Goal: Task Accomplishment & Management: Manage account settings

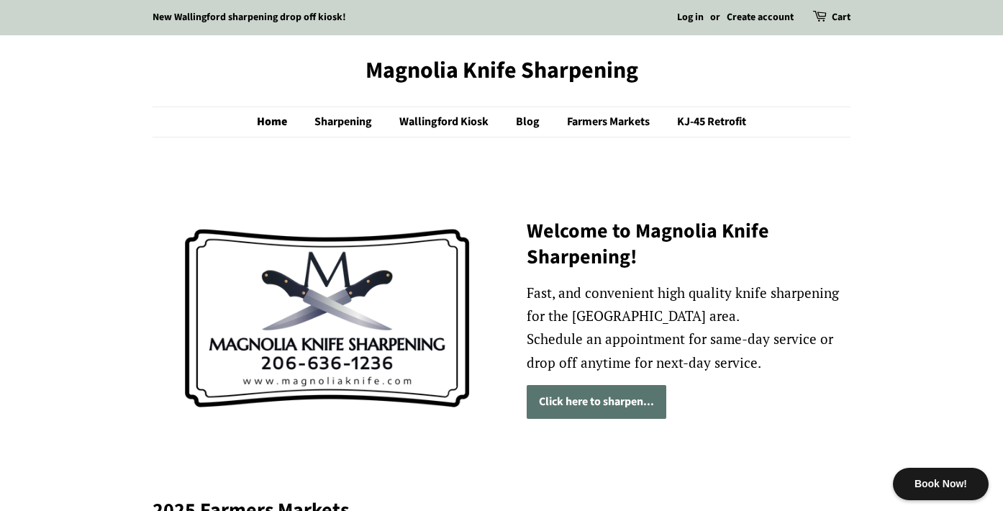
click at [586, 407] on link "Click here to sharpen..." at bounding box center [597, 402] width 140 height 34
click at [346, 119] on link "Sharpening" at bounding box center [345, 122] width 83 height 30
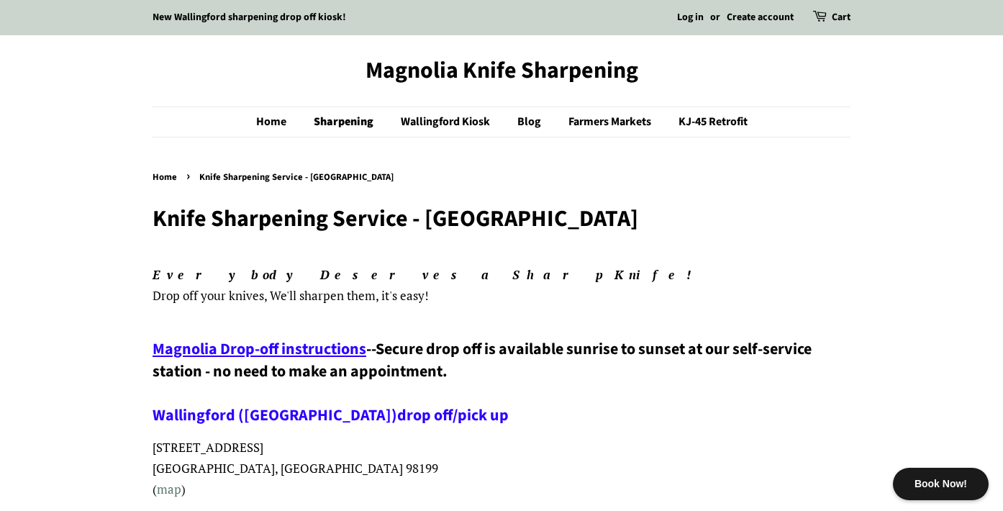
scroll to position [191, 0]
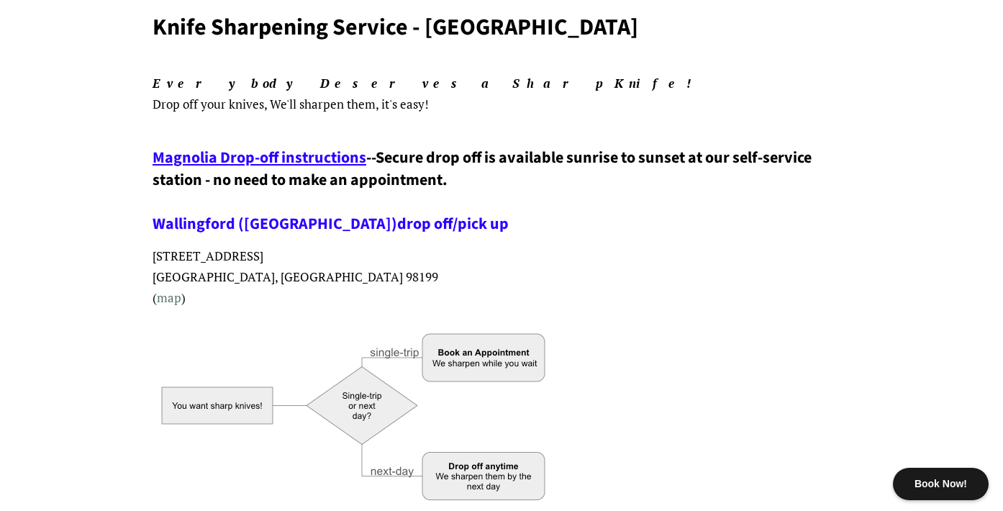
click at [304, 158] on span "Magnolia Drop-off instructions" at bounding box center [260, 157] width 214 height 23
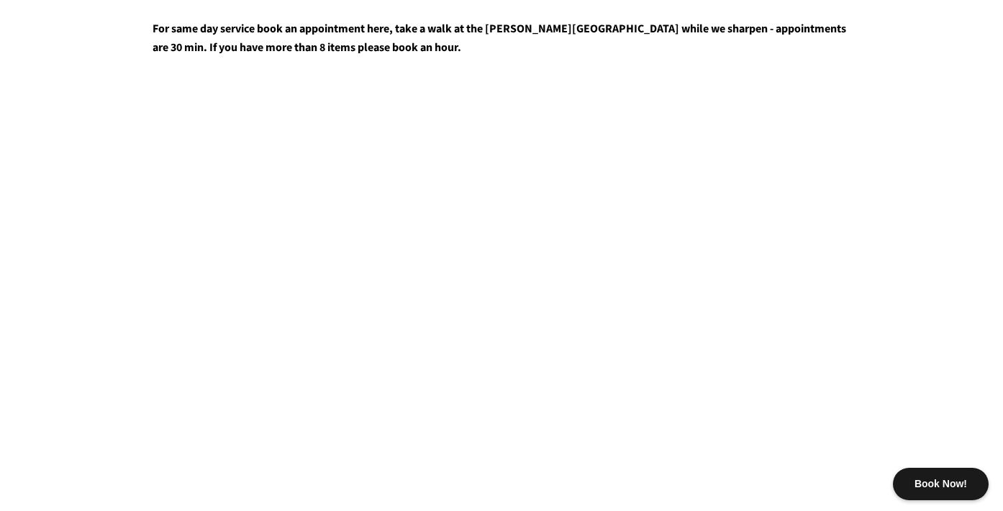
scroll to position [841, 0]
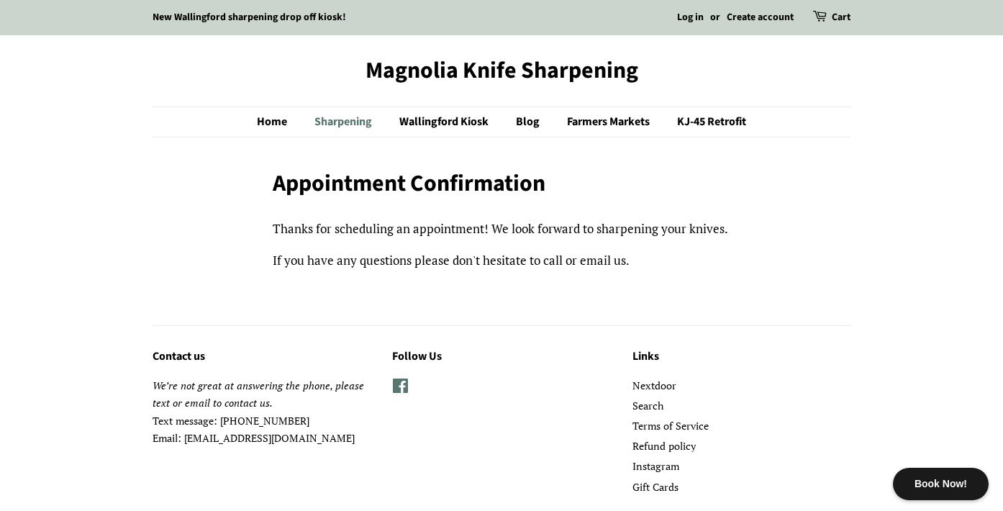
click at [336, 121] on link "Sharpening" at bounding box center [345, 122] width 83 height 30
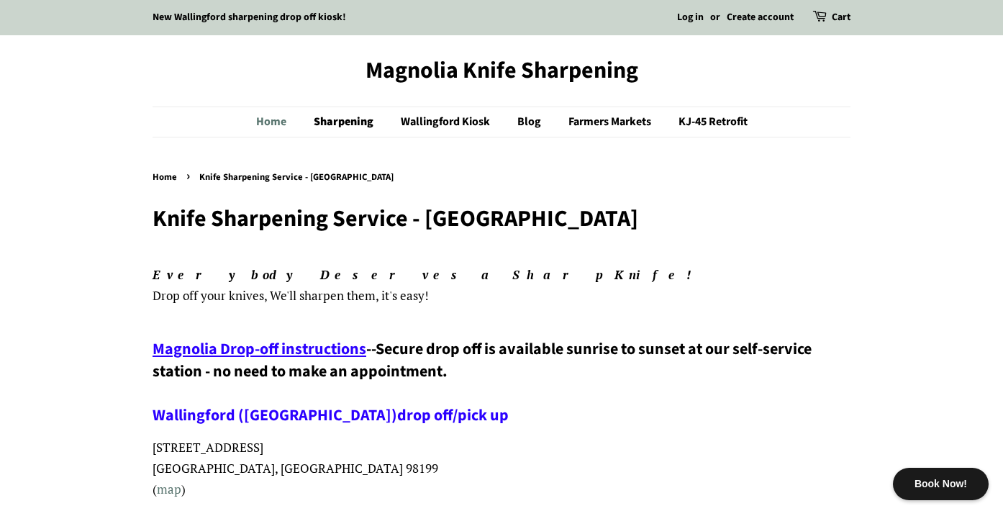
click at [262, 126] on link "Home" at bounding box center [278, 122] width 45 height 30
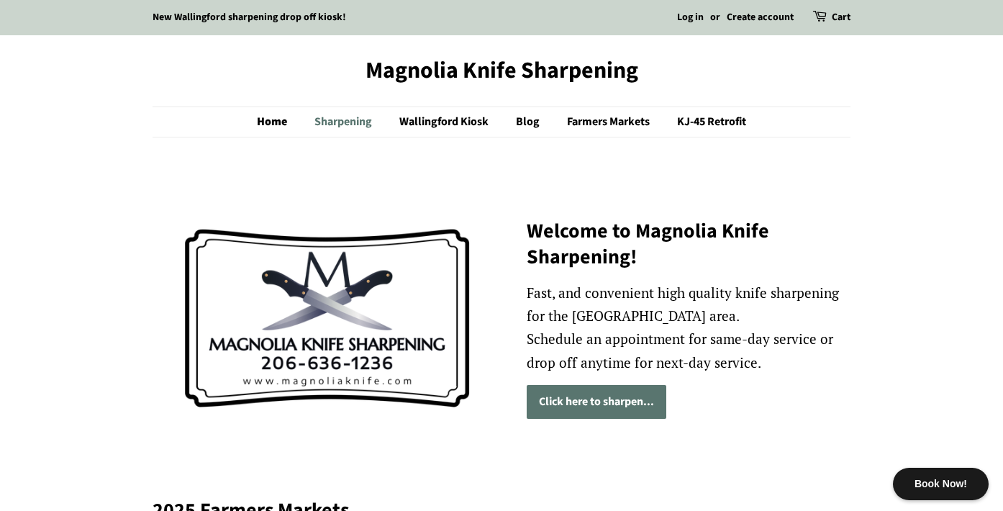
click at [317, 114] on link "Sharpening" at bounding box center [345, 122] width 83 height 30
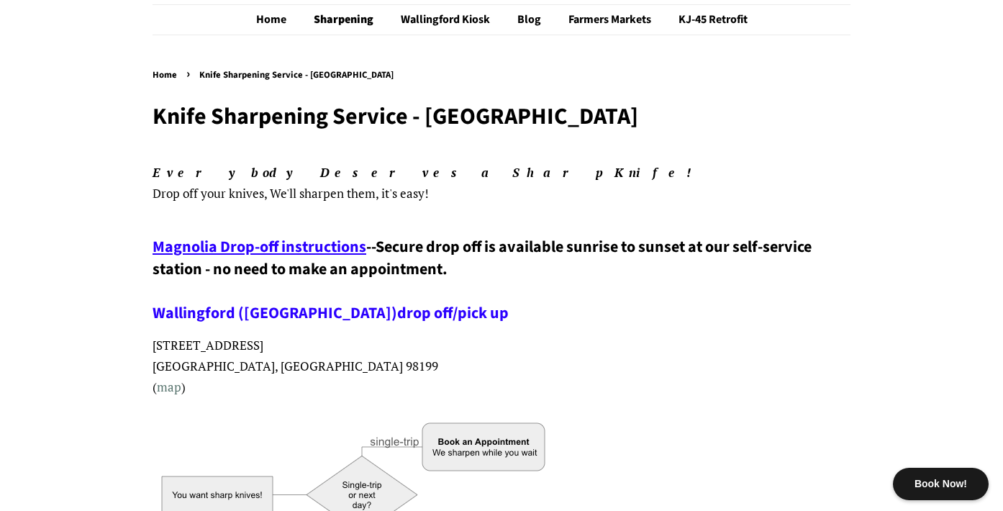
scroll to position [72, 0]
